Goal: Submit feedback/report problem

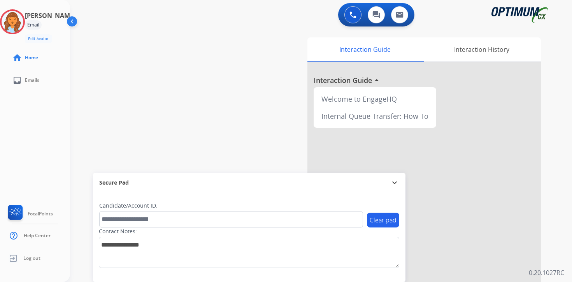
click at [553, 269] on p "0.20.1027RC" at bounding box center [546, 272] width 35 height 9
click at [21, 19] on img at bounding box center [13, 22] width 22 height 22
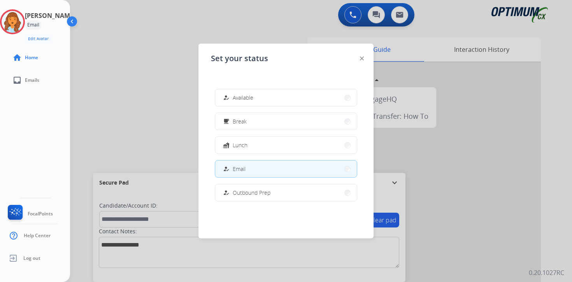
click at [102, 90] on div at bounding box center [286, 141] width 572 height 282
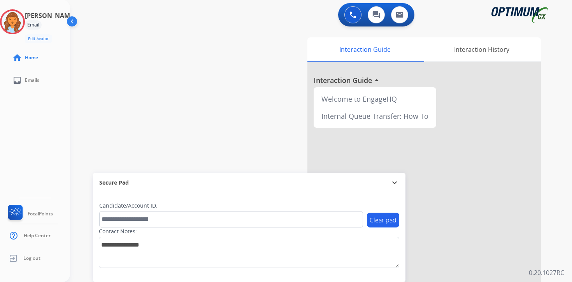
click at [551, 218] on div "Interaction Guide Interaction History Interaction Guide arrow_drop_up Welcome t…" at bounding box center [412, 193] width 282 height 319
click at [563, 208] on div "0 Voice Interactions 0 Chat Interactions 0 Email Interactions swap_horiz Break …" at bounding box center [321, 141] width 502 height 282
click at [21, 15] on img at bounding box center [13, 22] width 22 height 22
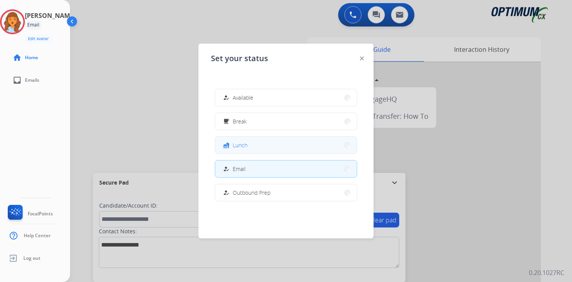
click at [261, 145] on button "fastfood Lunch" at bounding box center [286, 145] width 142 height 17
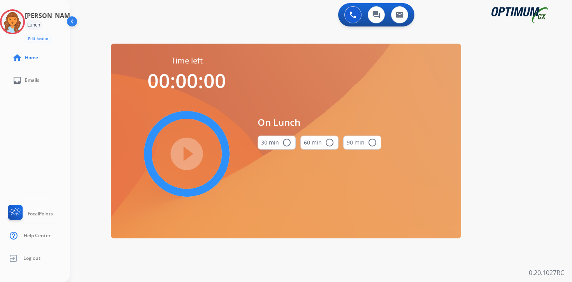
click at [556, 181] on div "0 Voice Interactions 0 Chat Interactions 0 Email Interactions swap_horiz Break …" at bounding box center [321, 141] width 502 height 282
click at [23, 20] on img at bounding box center [13, 22] width 22 height 22
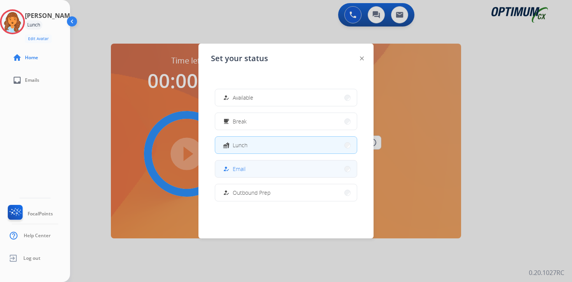
click at [239, 168] on span "Email" at bounding box center [239, 169] width 13 height 8
